Goal: Task Accomplishment & Management: Use online tool/utility

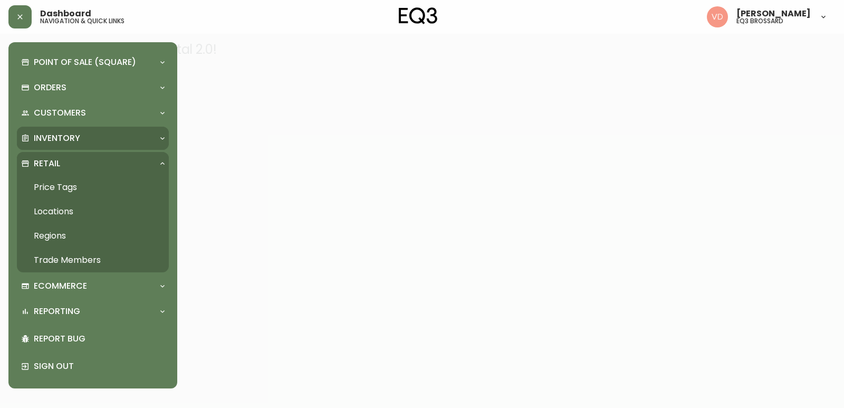
click at [84, 131] on div "Inventory" at bounding box center [93, 138] width 152 height 23
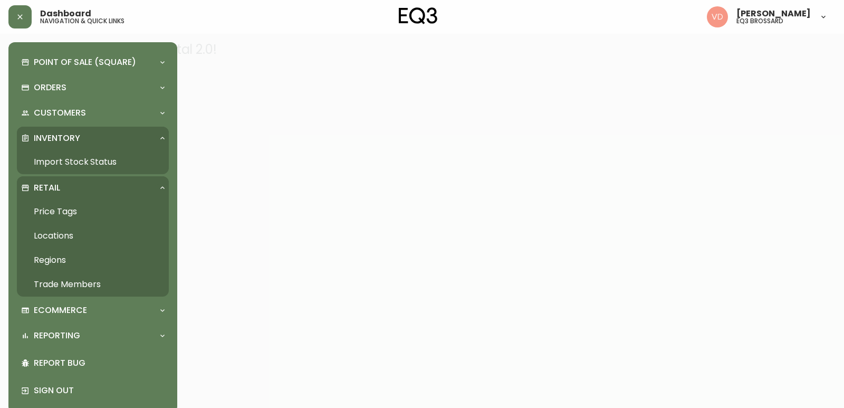
click at [75, 159] on link "Import Stock Status" at bounding box center [93, 162] width 152 height 24
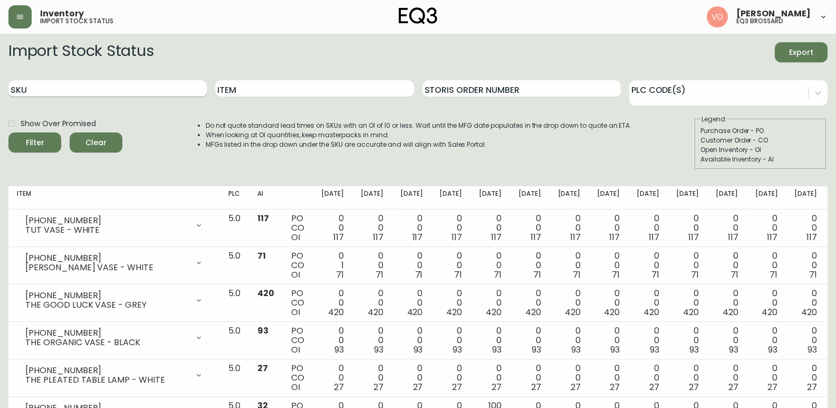
click at [162, 89] on input "SKU" at bounding box center [107, 88] width 198 height 17
paste input "3020-431-32-A"
click at [8, 132] on button "Filter" at bounding box center [34, 142] width 53 height 20
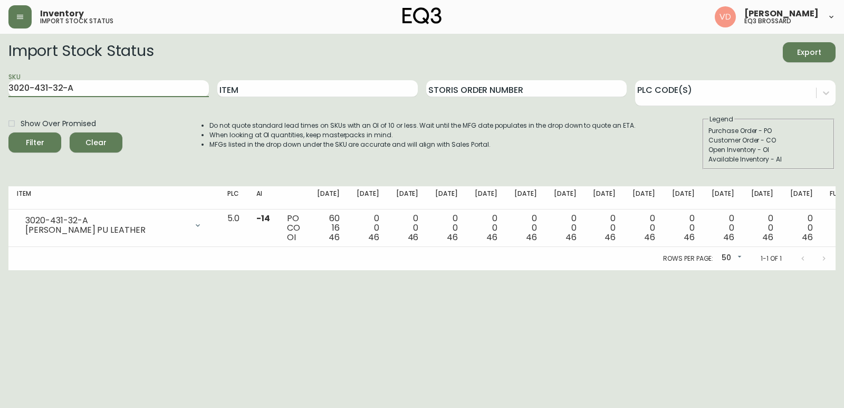
drag, startPoint x: 89, startPoint y: 91, endPoint x: 0, endPoint y: 122, distance: 94.1
click at [0, 122] on main "Import Stock Status Export SKU 3020-431-32-A Item Storis Order Number PLC Code(…" at bounding box center [422, 152] width 844 height 236
paste input "3-4-B"
type input "3020-433-4-B"
click at [8, 132] on button "Filter" at bounding box center [34, 142] width 53 height 20
